Goal: Transaction & Acquisition: Purchase product/service

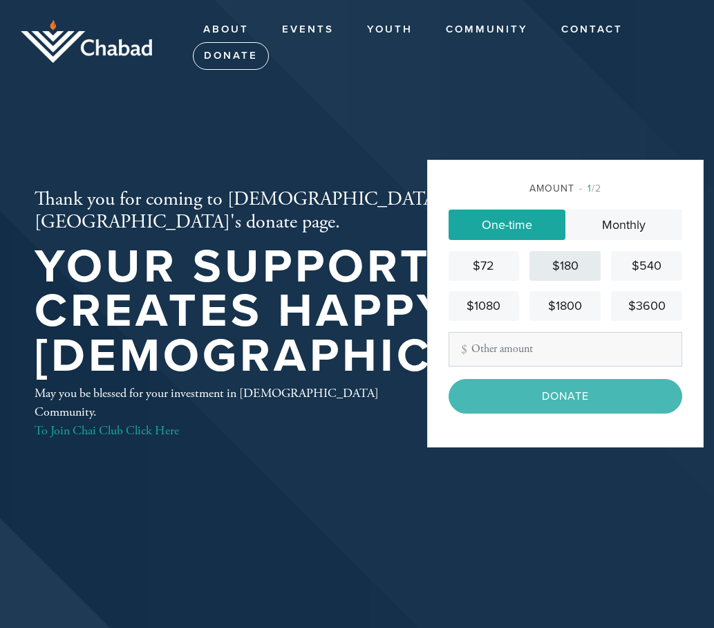
click at [576, 263] on div "$180" at bounding box center [565, 266] width 60 height 19
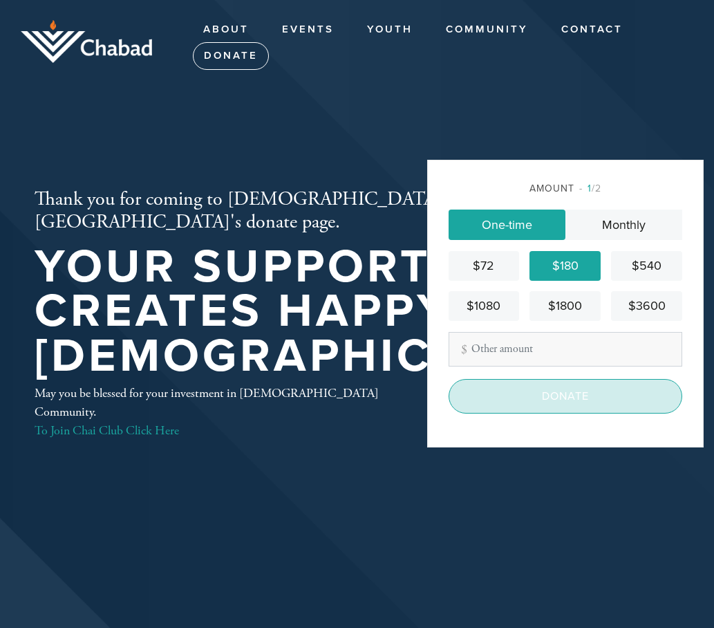
click at [514, 393] on input "Donate" at bounding box center [566, 396] width 234 height 35
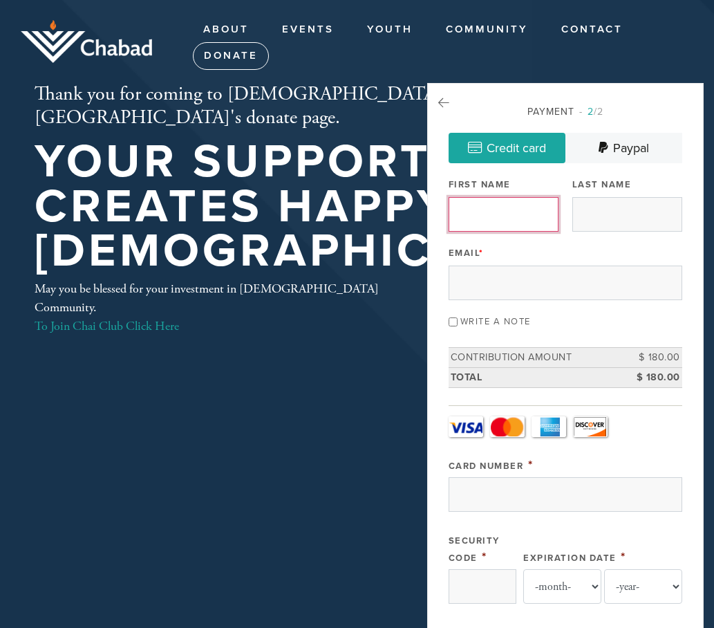
click at [494, 205] on input "First Name" at bounding box center [504, 214] width 110 height 35
type input "[PERSON_NAME]"
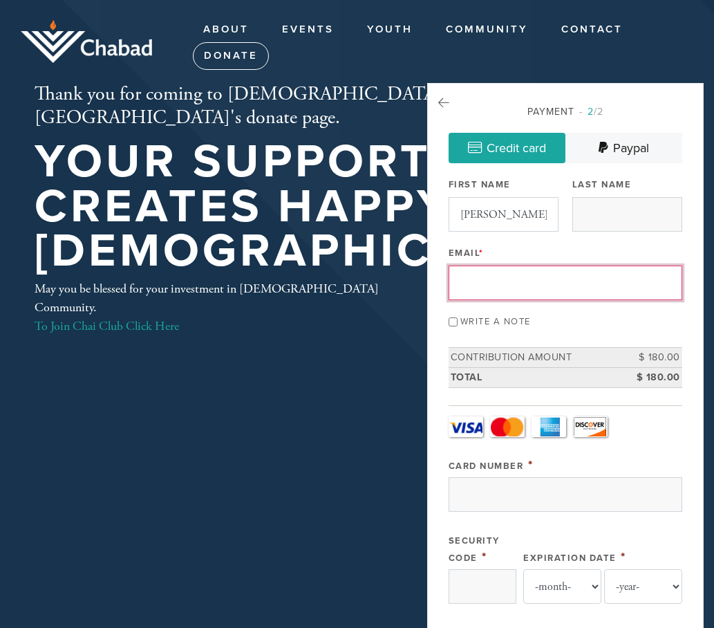
type input "[EMAIL_ADDRESS][DOMAIN_NAME]"
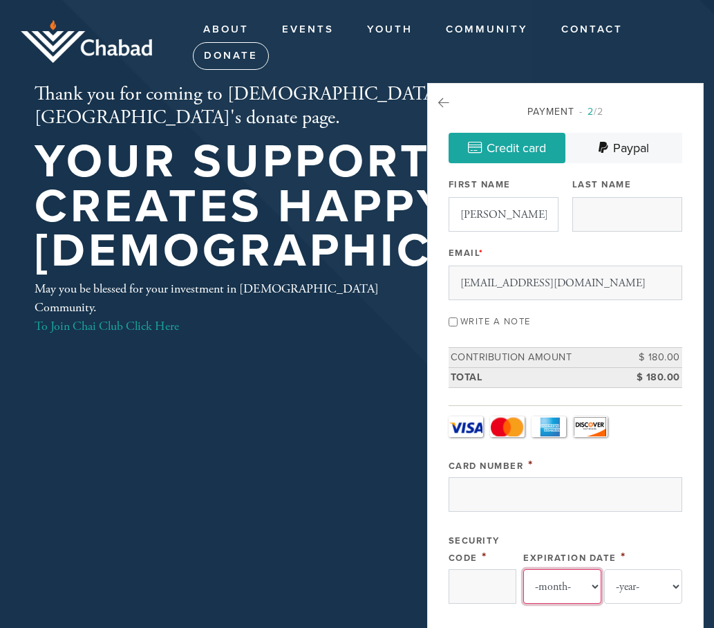
select select "9"
select select "2026"
type input "[PERSON_NAME]"
type input "J"
type input "[PERSON_NAME]"
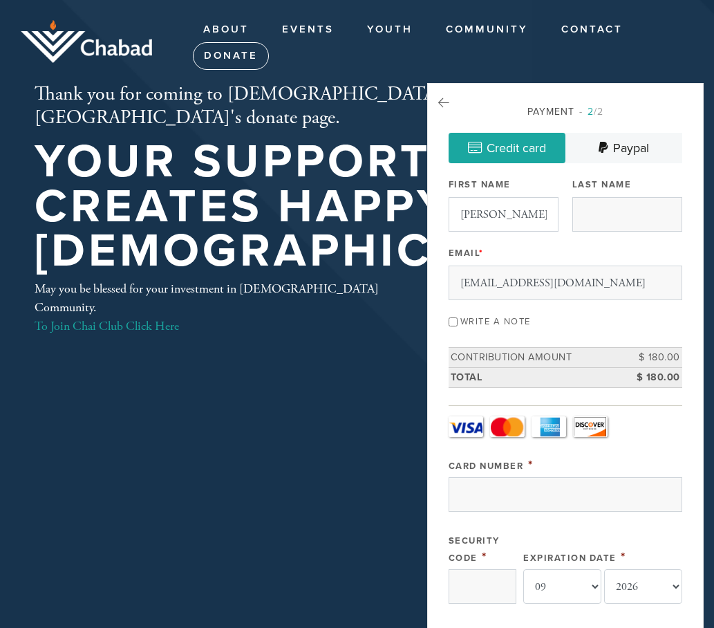
type input "863 [PERSON_NAME] Cir."
type input "Woodland"
type input "95695"
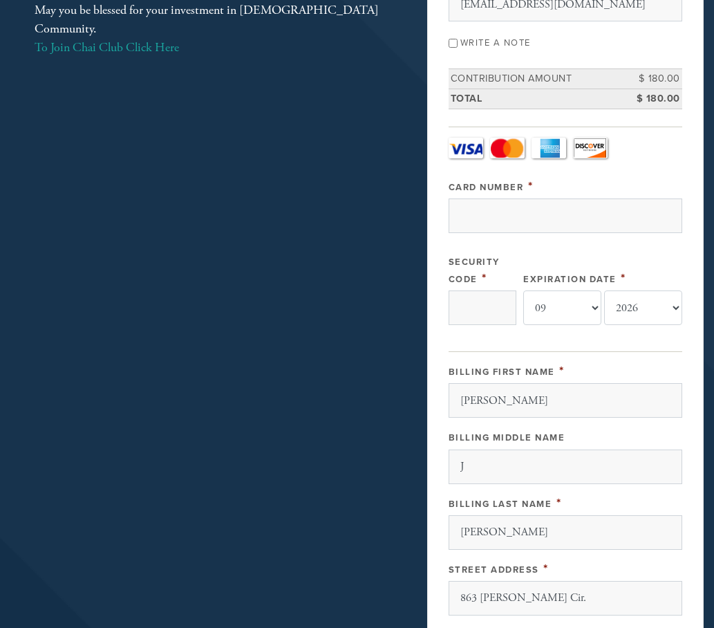
scroll to position [248, 0]
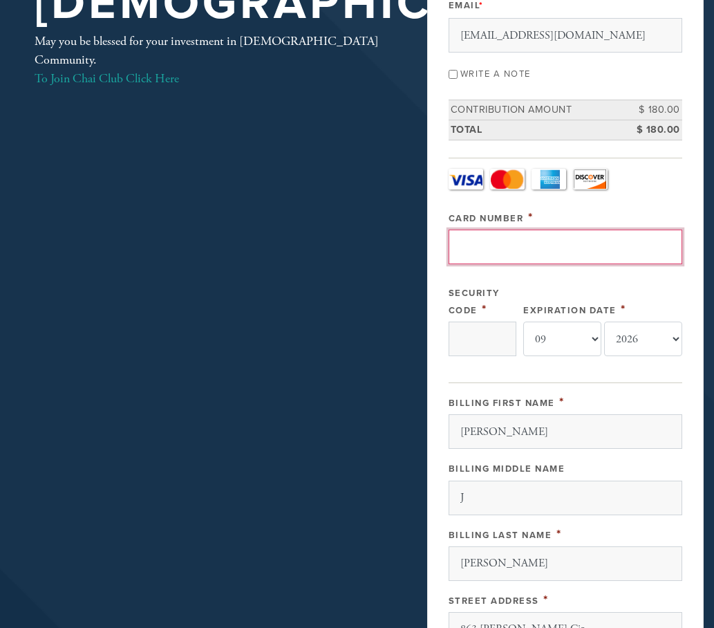
click at [459, 233] on input "Card Number" at bounding box center [566, 247] width 234 height 35
type input "[CREDIT_CARD_NUMBER]"
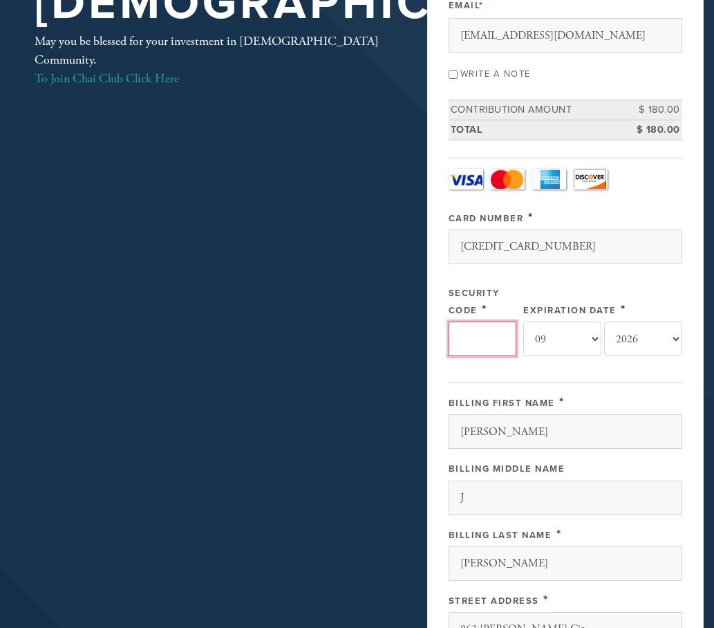
click at [476, 331] on input "Security Code" at bounding box center [483, 339] width 68 height 35
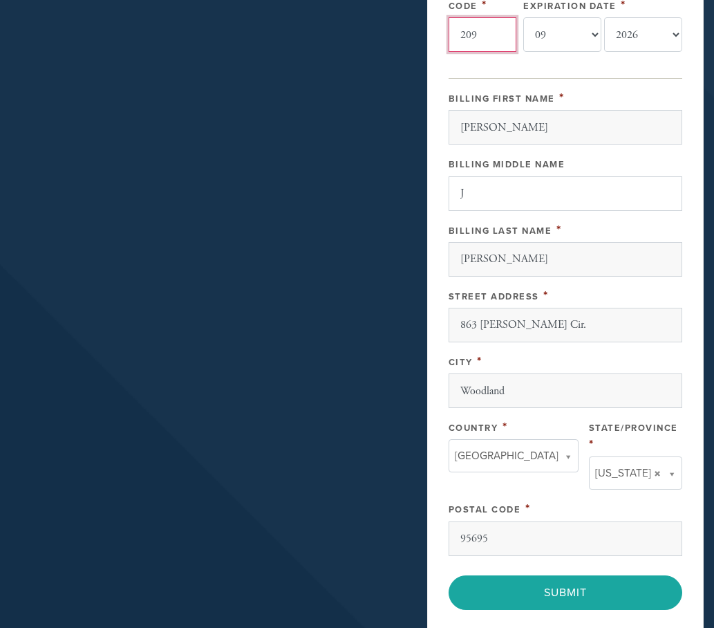
scroll to position [593, 0]
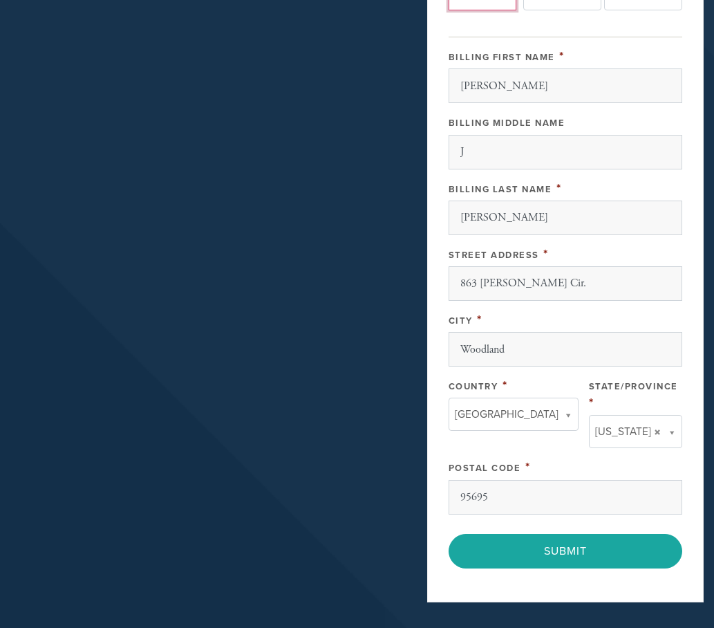
type input "209"
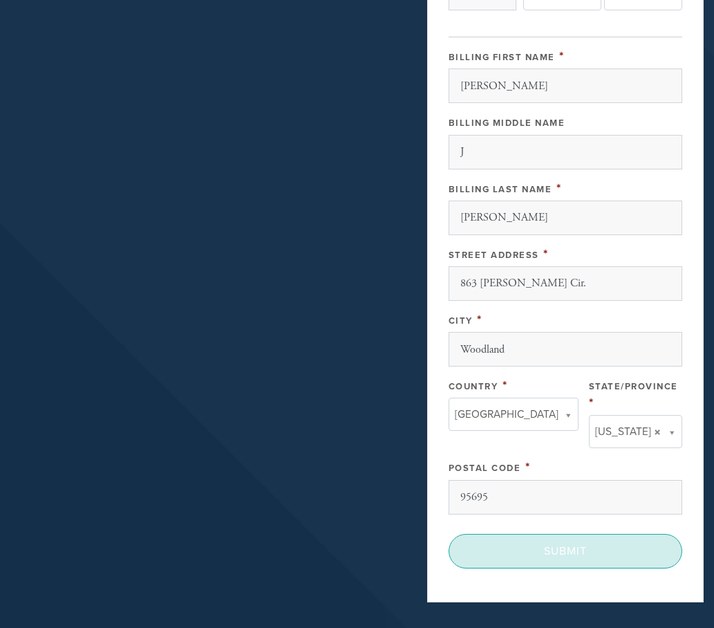
click at [564, 534] on input "Submit" at bounding box center [566, 551] width 234 height 35
